Goal: Information Seeking & Learning: Learn about a topic

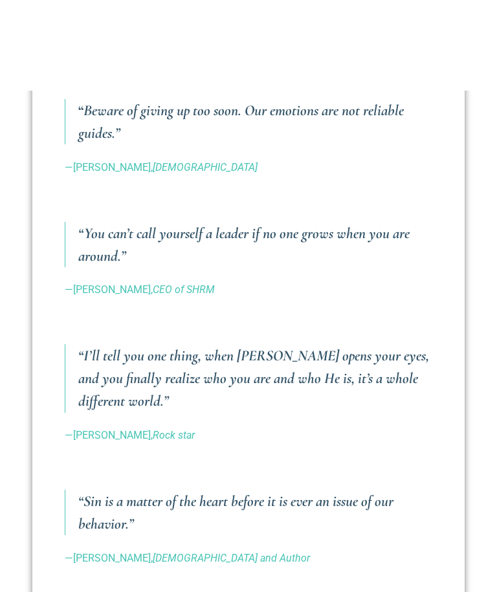
scroll to position [683, 0]
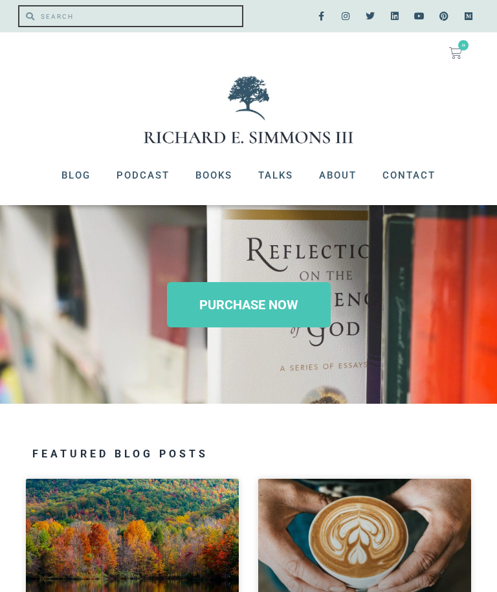
click at [65, 14] on input "Search" at bounding box center [138, 15] width 208 height 19
type input "Divorce"
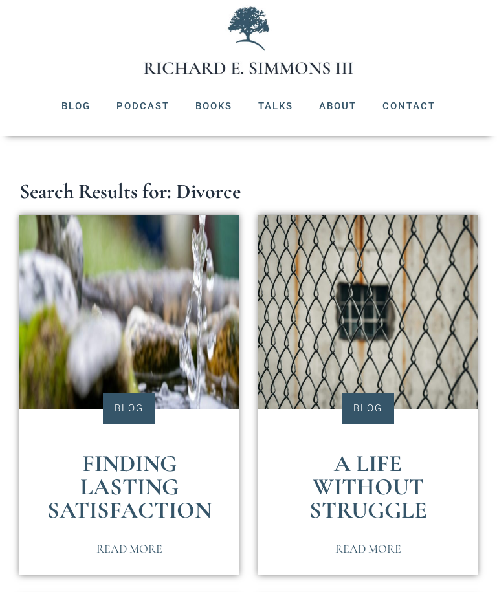
scroll to position [69, 0]
click at [118, 489] on link "Finding Lasting Satisfaction" at bounding box center [129, 487] width 164 height 74
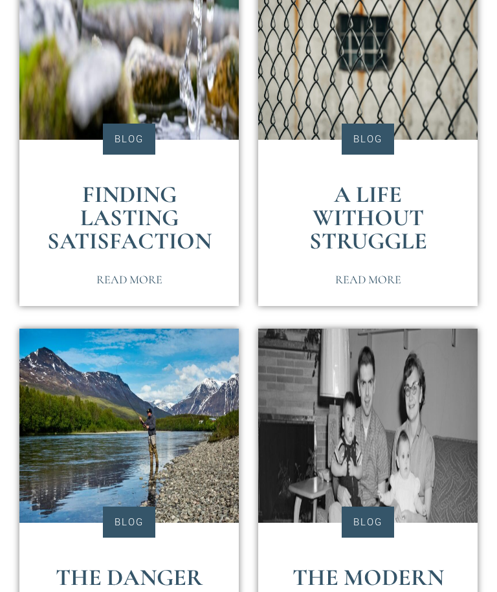
scroll to position [338, 0]
click at [376, 282] on span "Read More" at bounding box center [368, 280] width 66 height 12
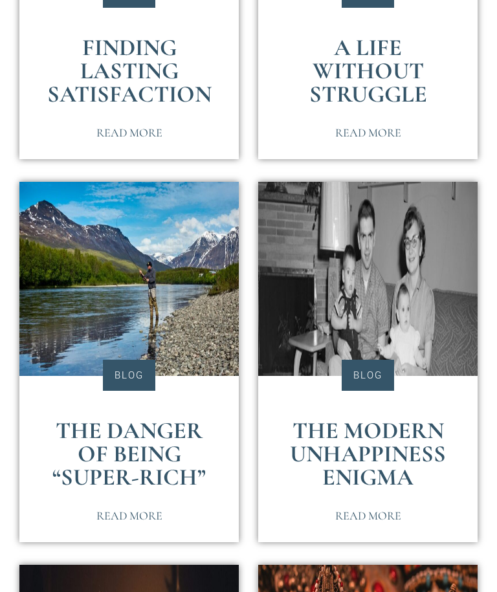
scroll to position [500, 0]
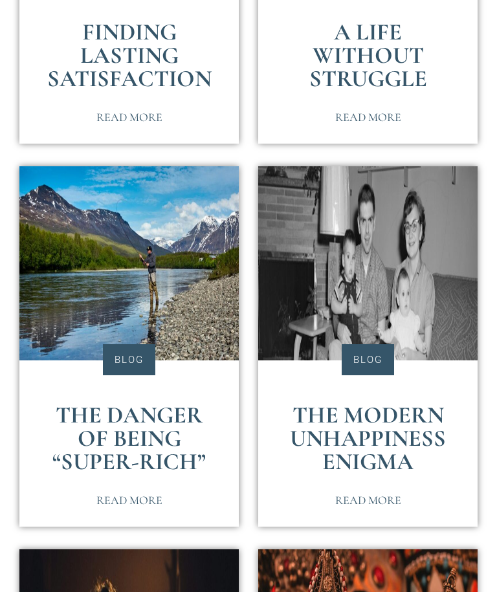
click at [396, 447] on link "The Modern Unhappiness Enigma" at bounding box center [368, 439] width 156 height 74
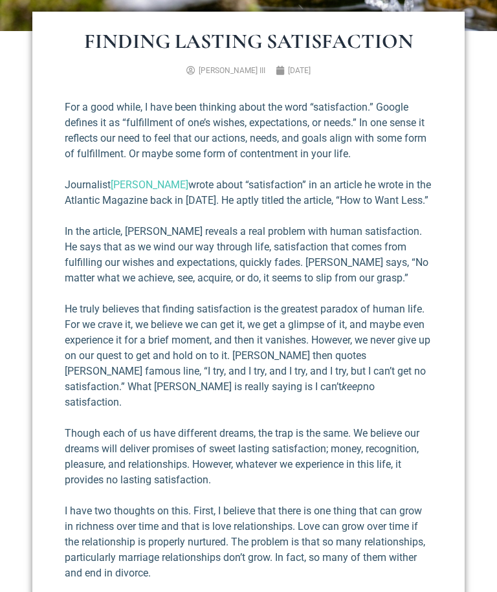
scroll to position [299, 0]
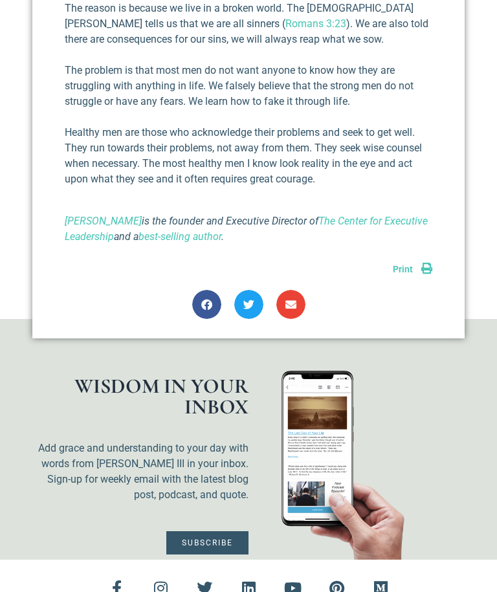
scroll to position [1080, 0]
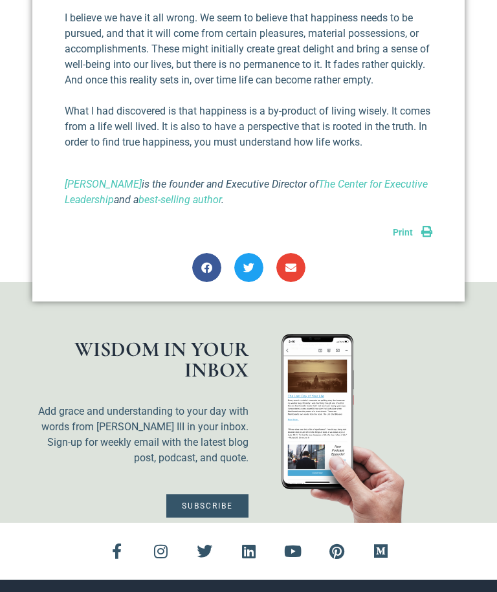
scroll to position [1232, 0]
